Goal: Transaction & Acquisition: Purchase product/service

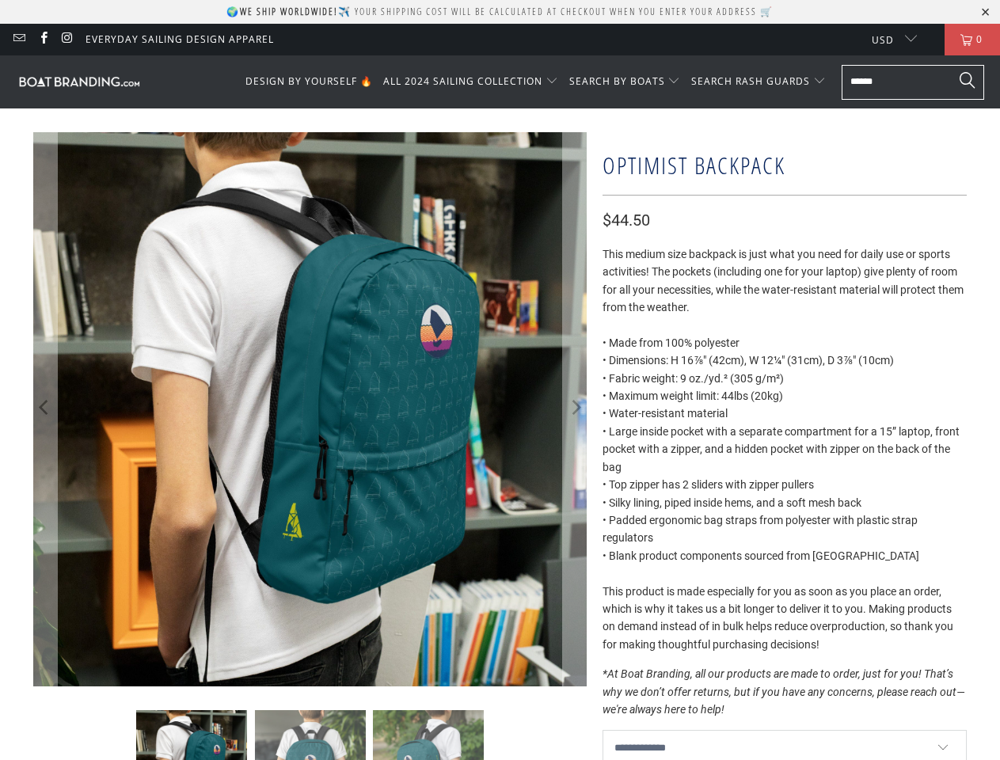
click at [500, 12] on p "🌍 We ship worldwide! ✈️ Your shipping cost will be calculated at checkout when …" at bounding box center [499, 11] width 547 height 13
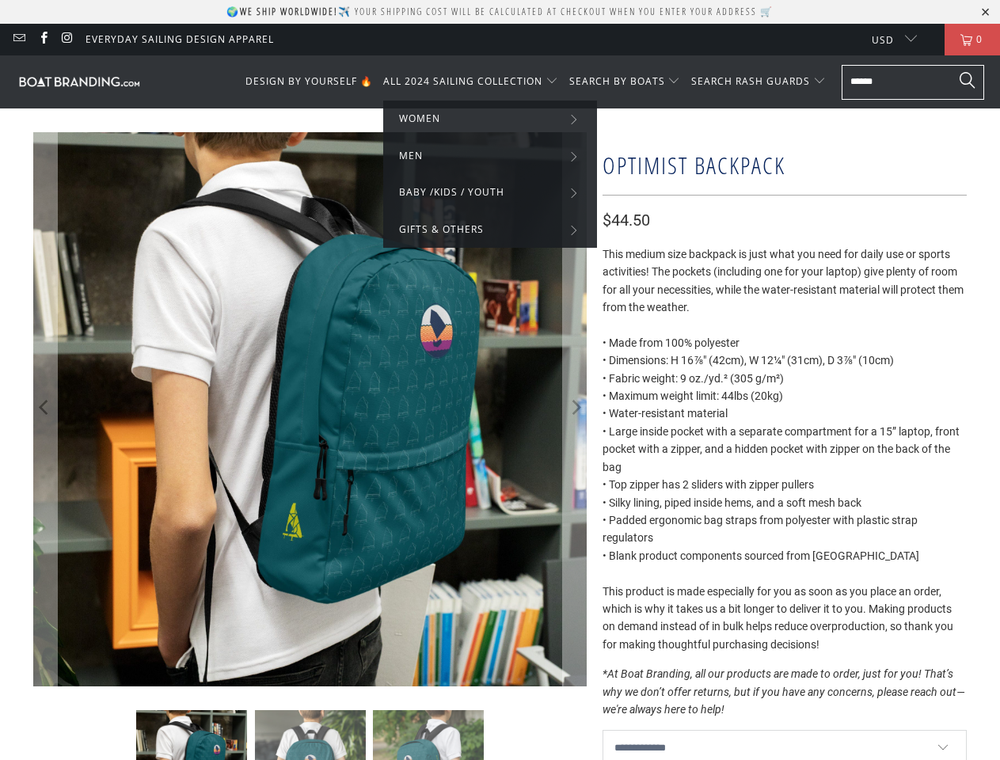
click at [475, 82] on span "ALL 2024 SAILING COLLECTION" at bounding box center [462, 80] width 159 height 13
click at [628, 82] on span "SEARCH BY BOATS" at bounding box center [617, 80] width 96 height 13
click at [759, 82] on span "SEARCH RASH GUARDS" at bounding box center [750, 80] width 119 height 13
click at [45, 409] on icon "Previous" at bounding box center [44, 409] width 15 height 333
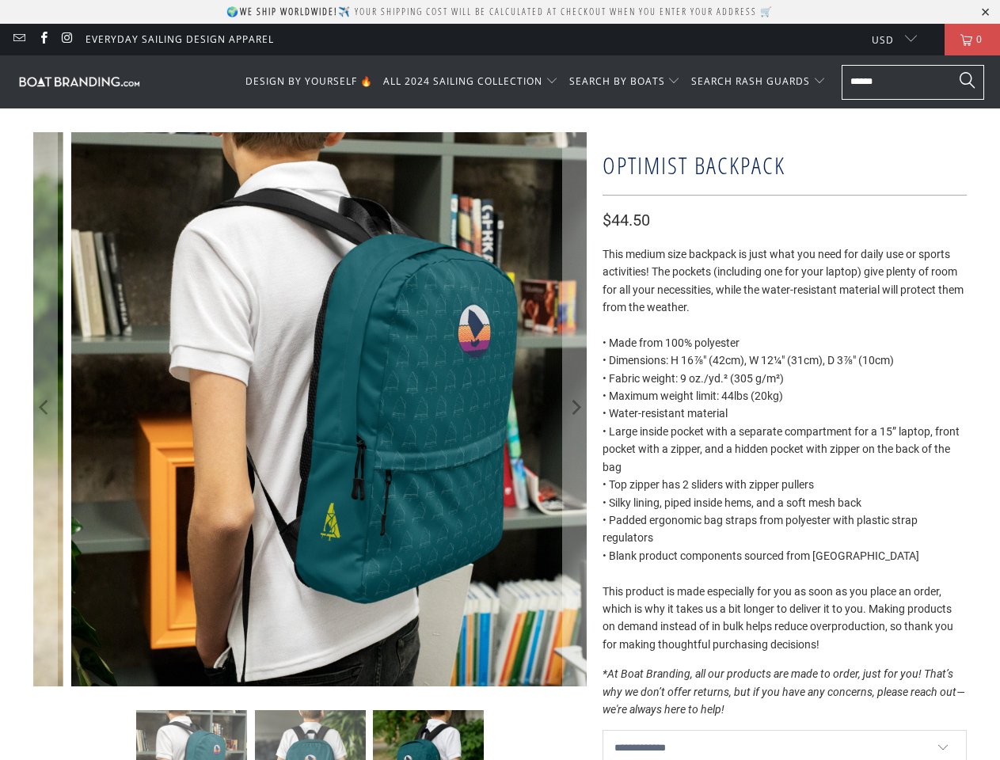
click at [575, 409] on icon "Next" at bounding box center [575, 409] width 15 height 333
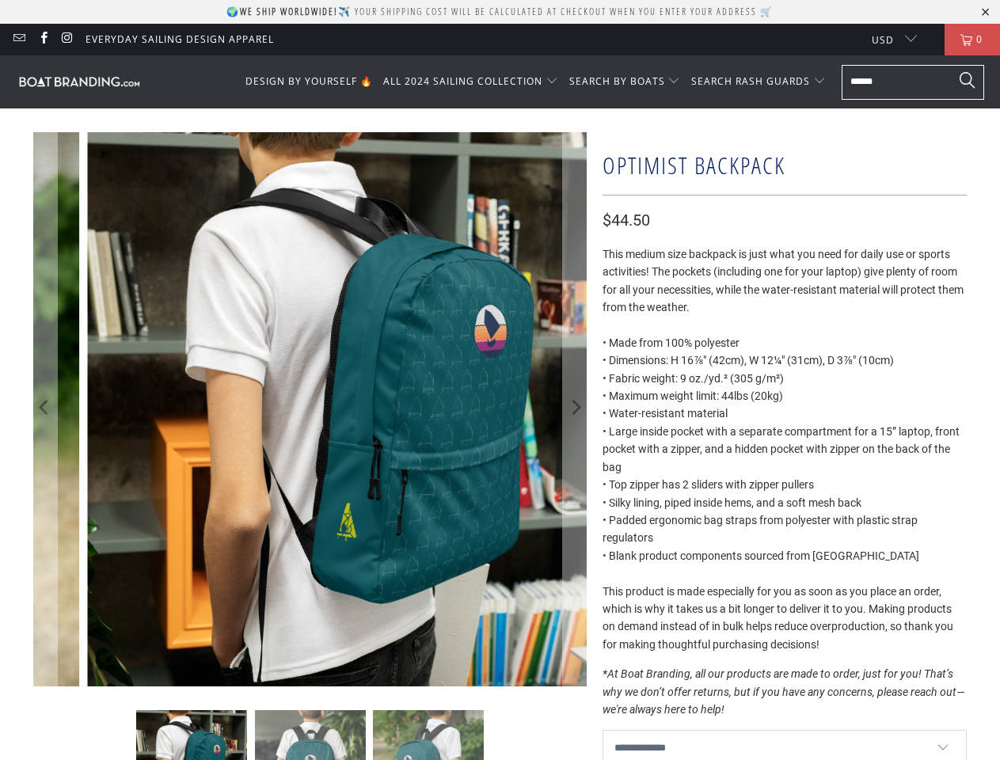
click at [310, 735] on img at bounding box center [310, 765] width 111 height 111
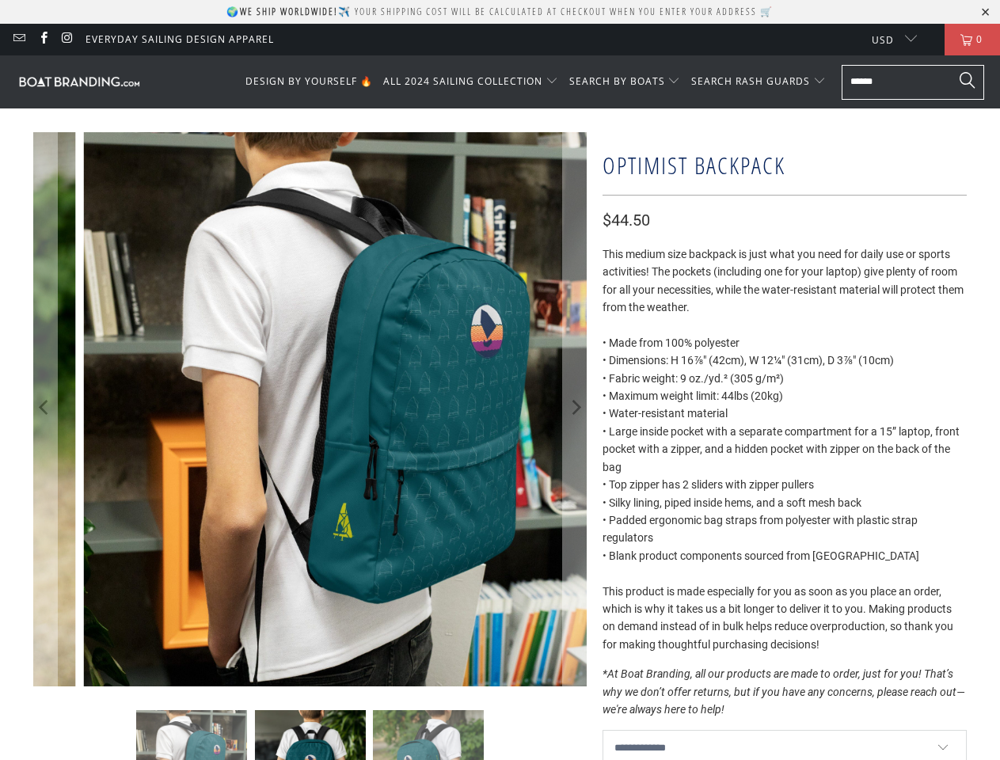
click at [192, 735] on img at bounding box center [191, 765] width 111 height 111
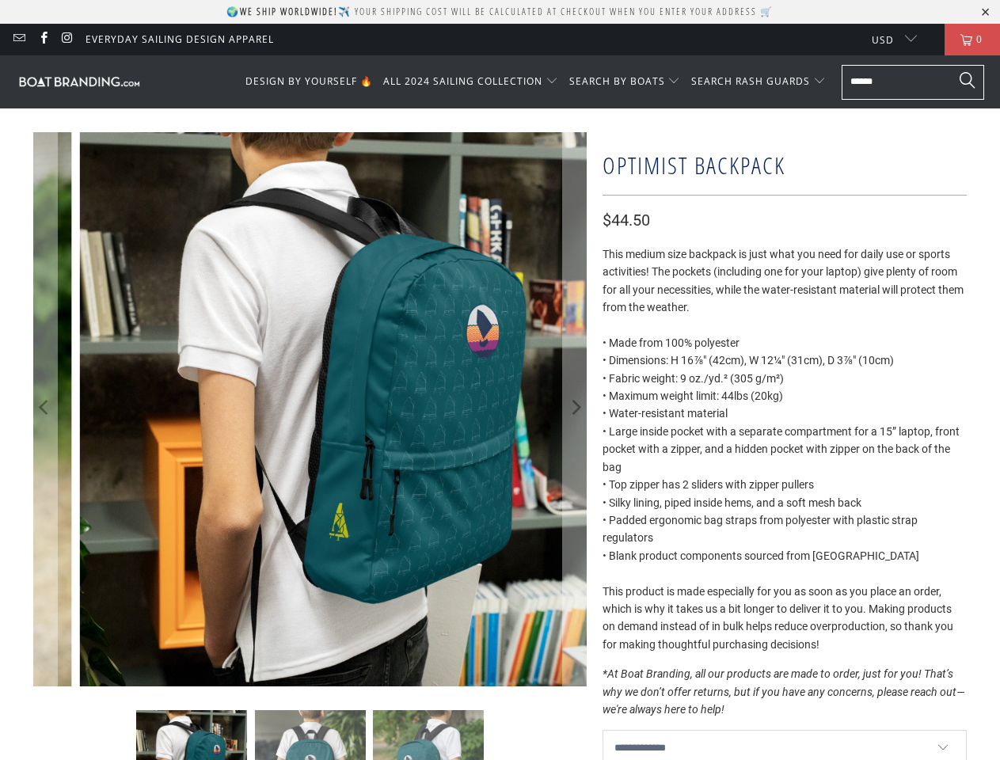
click at [310, 735] on img at bounding box center [310, 765] width 111 height 111
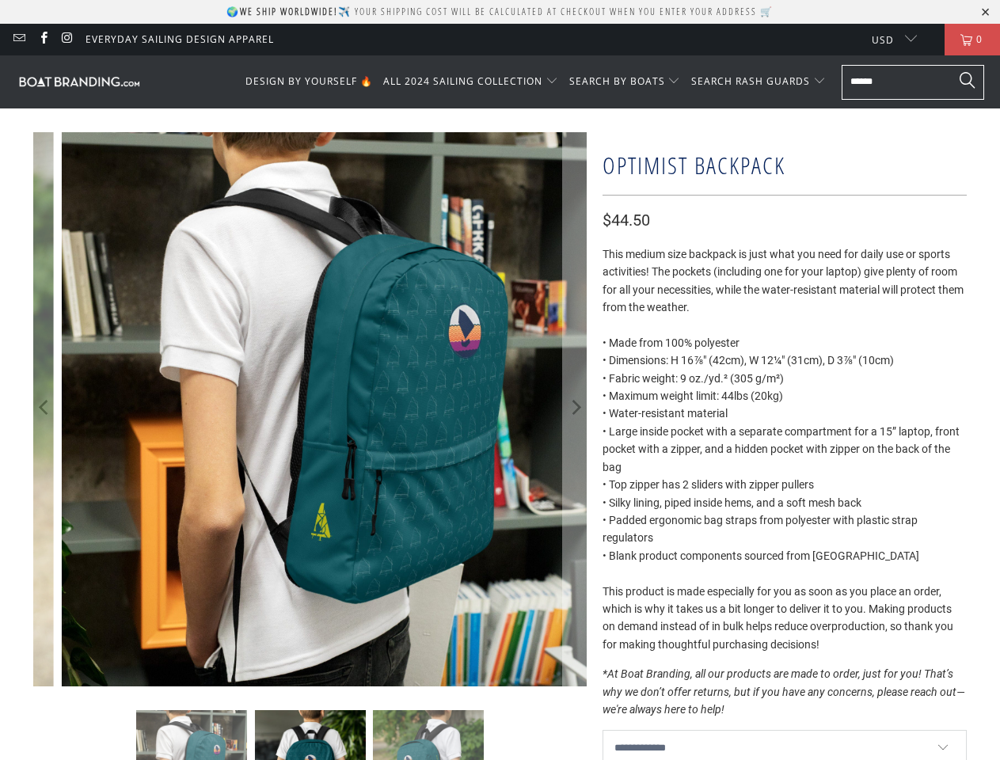
click at [428, 735] on img at bounding box center [428, 765] width 111 height 111
